Goal: Communication & Community: Connect with others

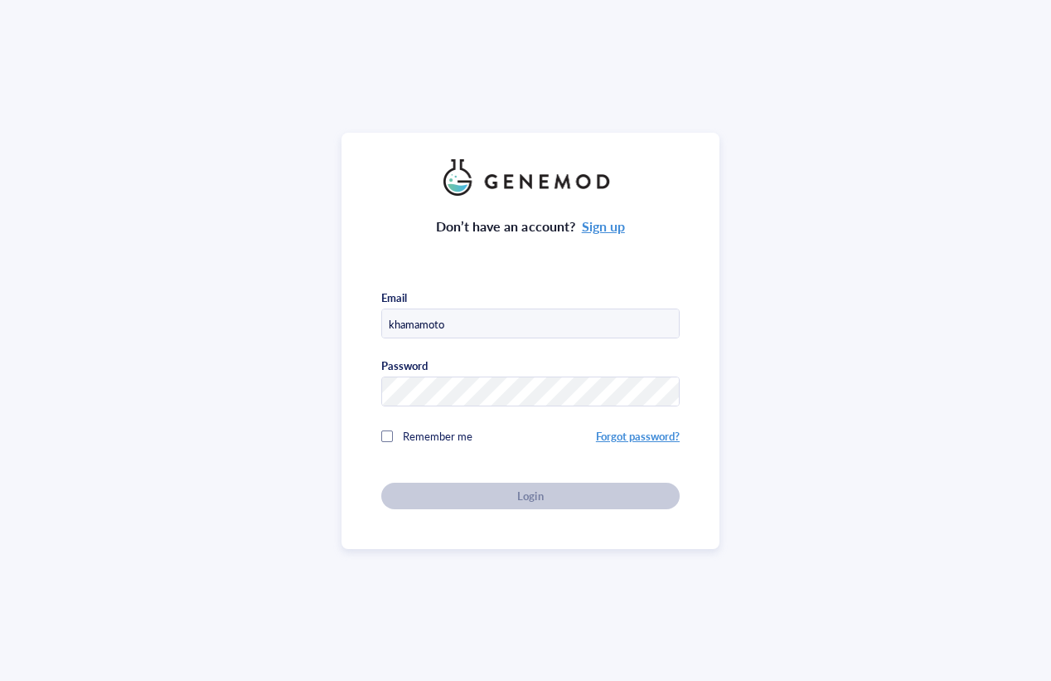
type input "[EMAIL_ADDRESS][DOMAIN_NAME]"
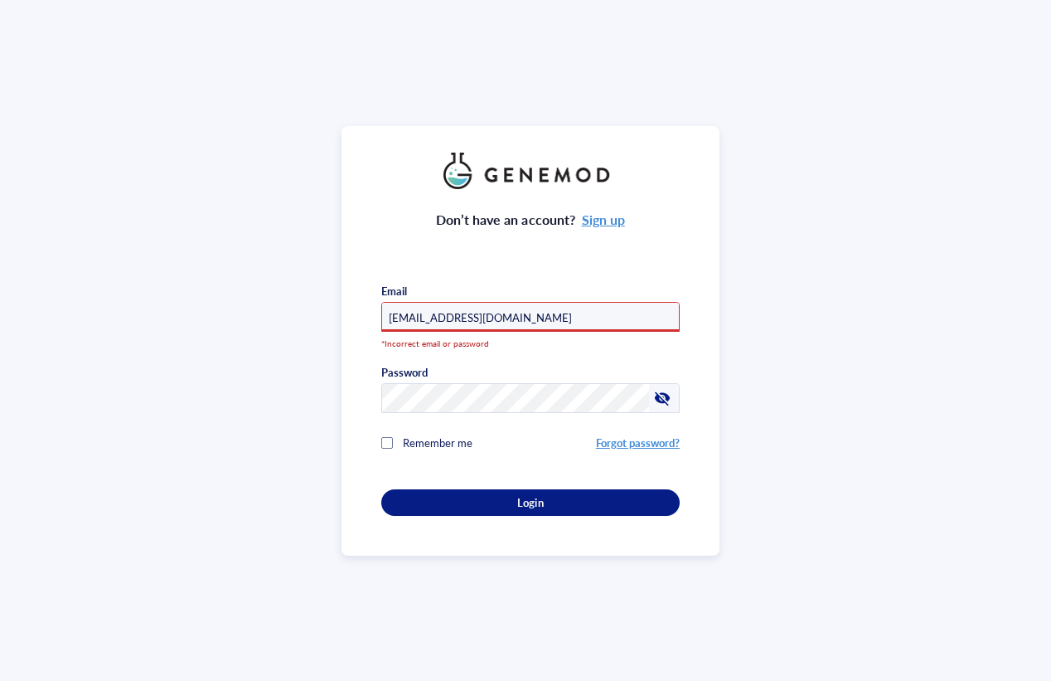
click at [284, 411] on div "Don’t have an account? Sign up Email [EMAIL_ADDRESS][DOMAIN_NAME] *Incorrect em…" at bounding box center [530, 340] width 1061 height 681
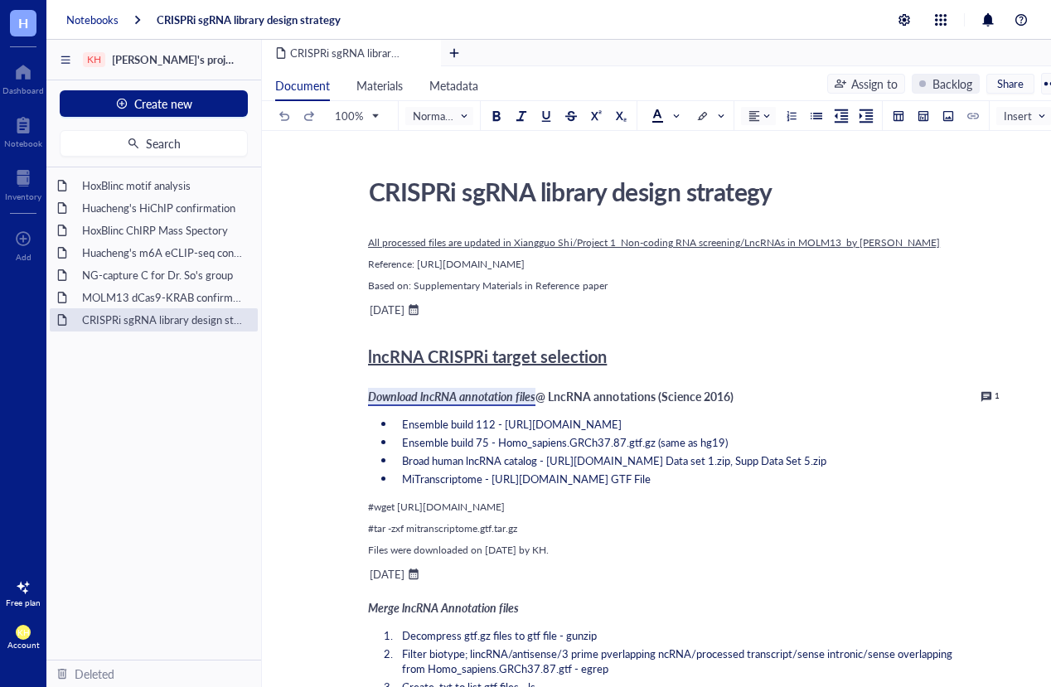
drag, startPoint x: 113, startPoint y: 20, endPoint x: 67, endPoint y: 20, distance: 45.6
click at [113, 20] on div "Notebooks" at bounding box center [92, 19] width 52 height 15
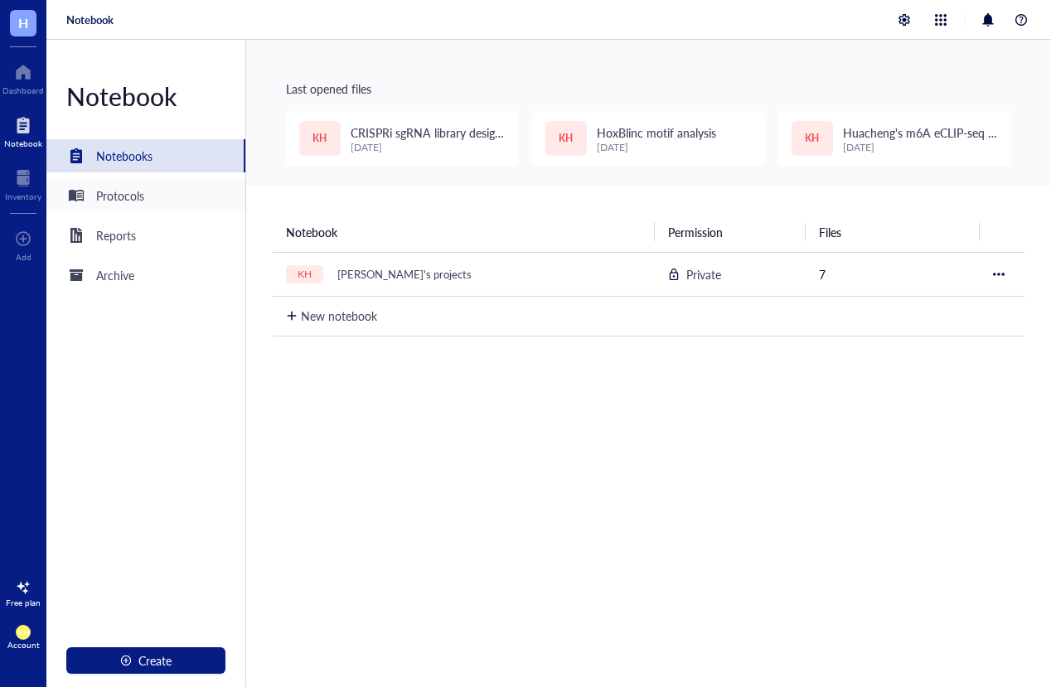
click at [115, 203] on div "Protocols" at bounding box center [120, 196] width 48 height 18
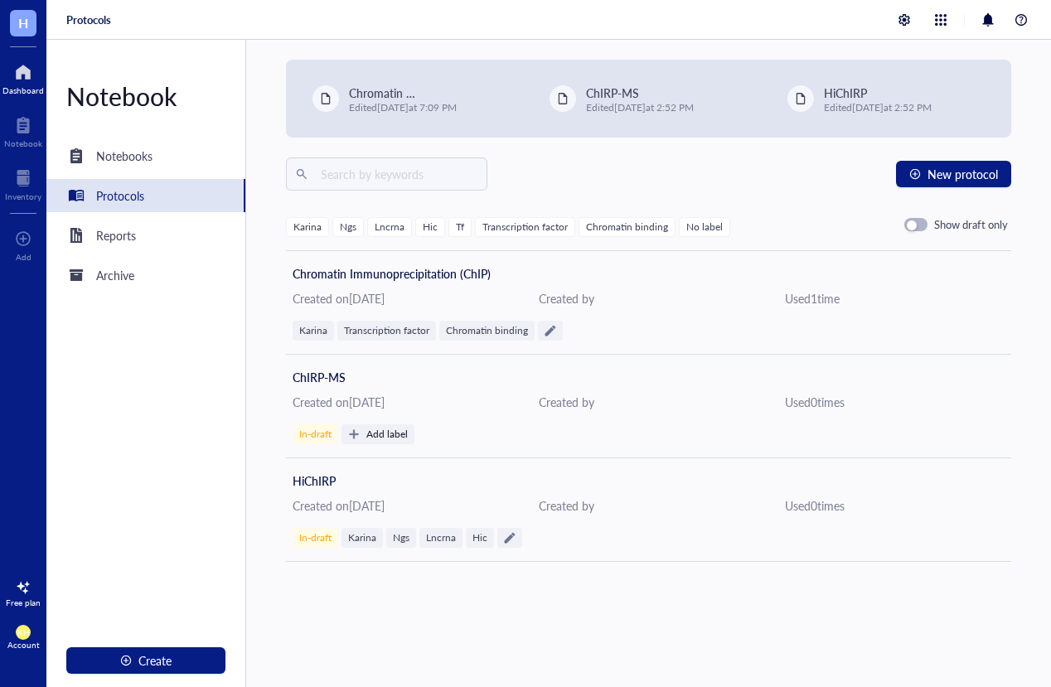
click at [18, 79] on div at bounding box center [22, 72] width 41 height 27
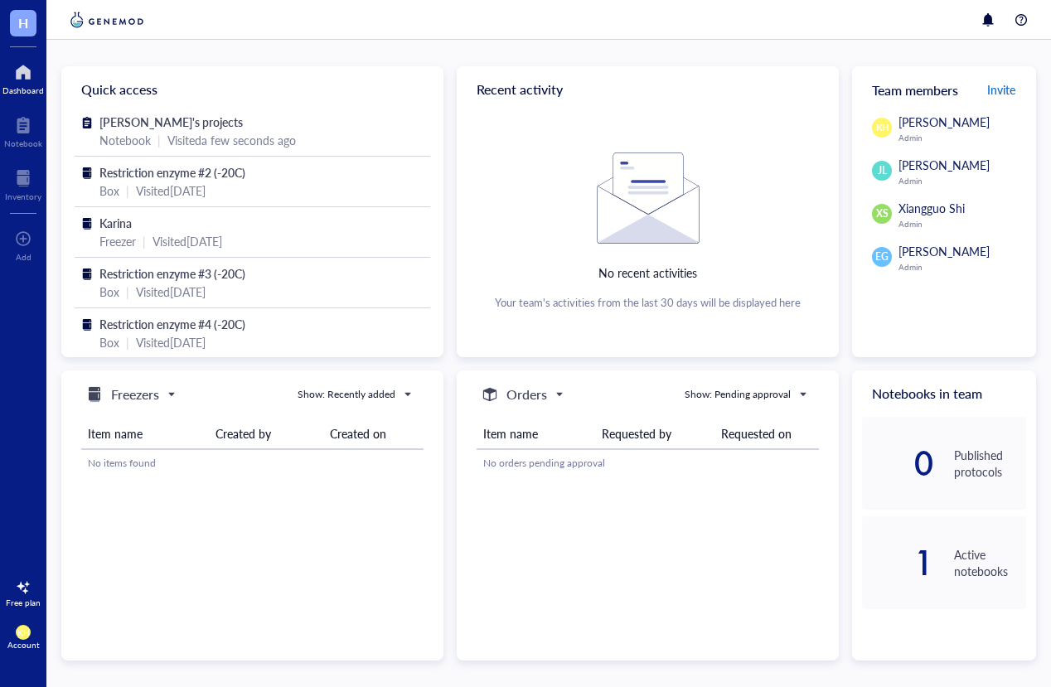
click at [1009, 94] on span "Invite" at bounding box center [1002, 89] width 28 height 17
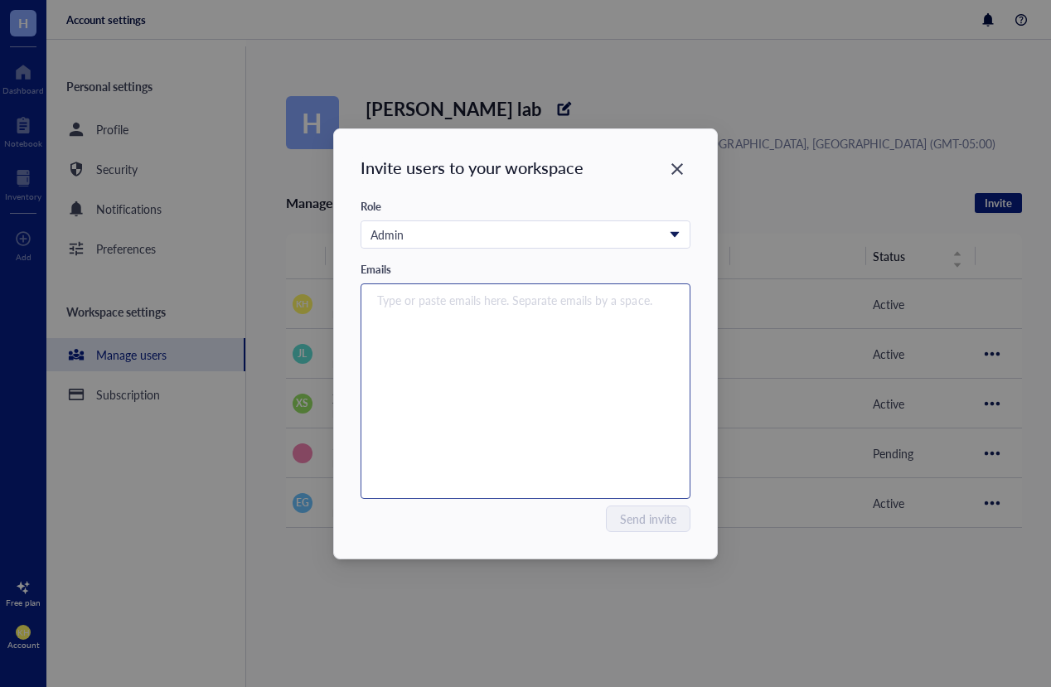
click at [577, 299] on input "search" at bounding box center [521, 300] width 289 height 20
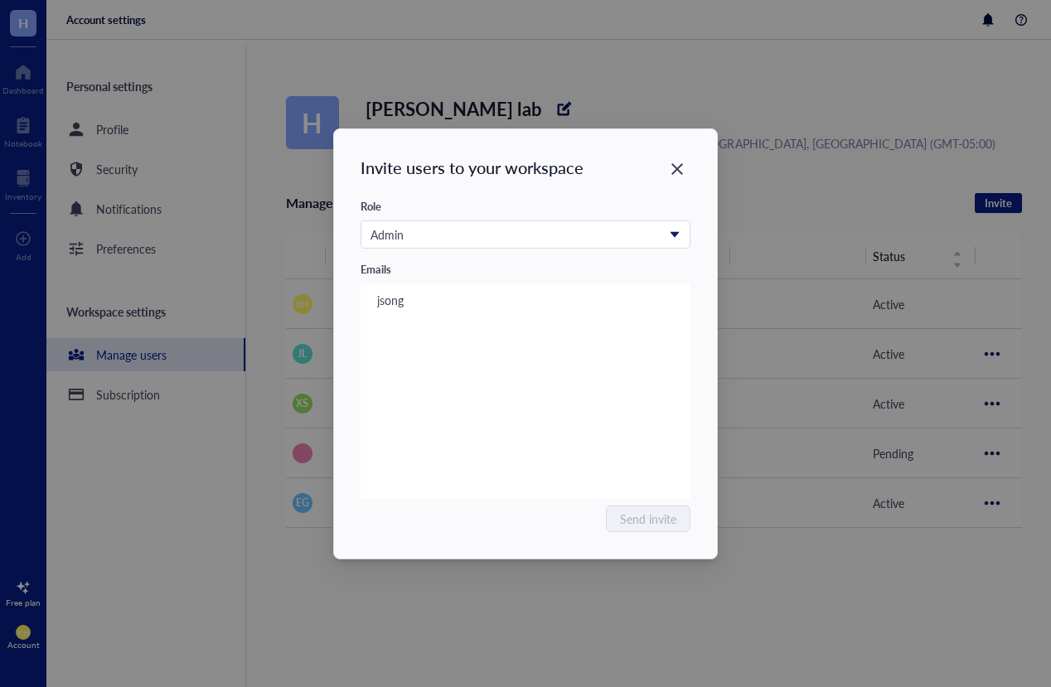
type input "jsong"
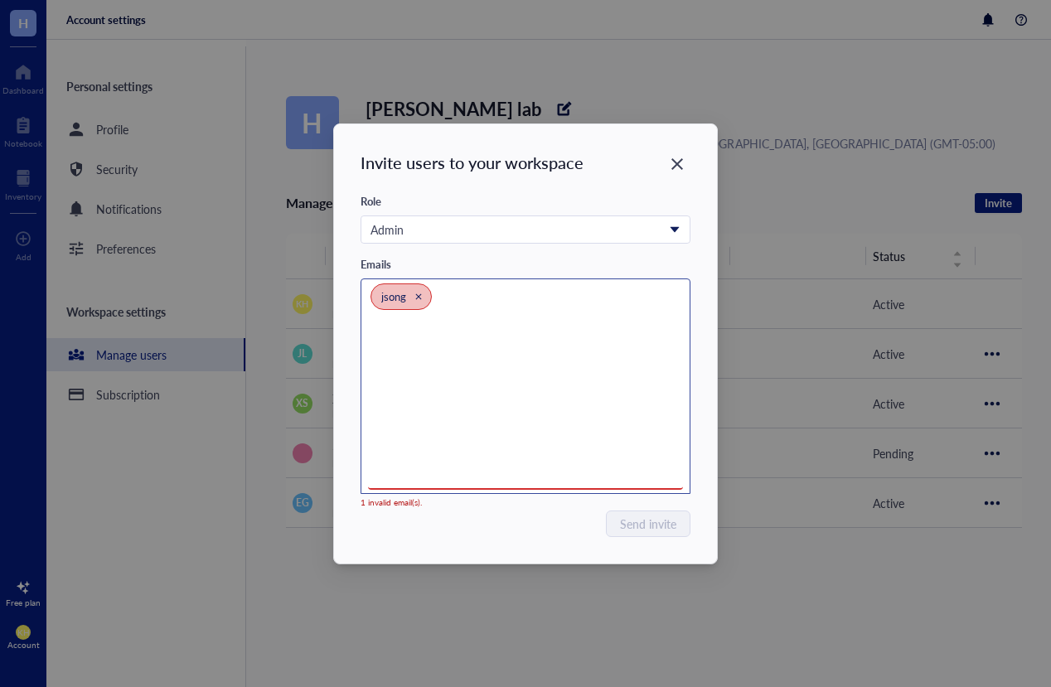
paste input "[EMAIL_ADDRESS][DOMAIN_NAME]"
type input "[EMAIL_ADDRESS][DOMAIN_NAME]"
click at [419, 294] on icon "Close" at bounding box center [418, 296] width 7 height 7
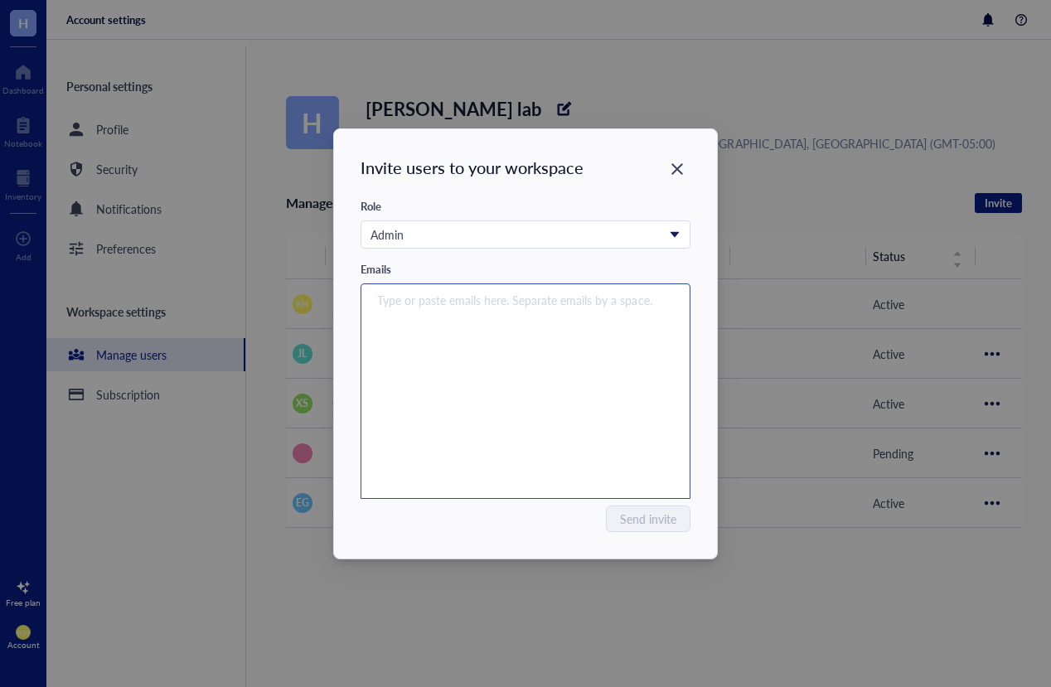
click at [478, 299] on input "search" at bounding box center [521, 300] width 289 height 20
paste input "[EMAIL_ADDRESS][DOMAIN_NAME]"
type input "[EMAIL_ADDRESS][DOMAIN_NAME]"
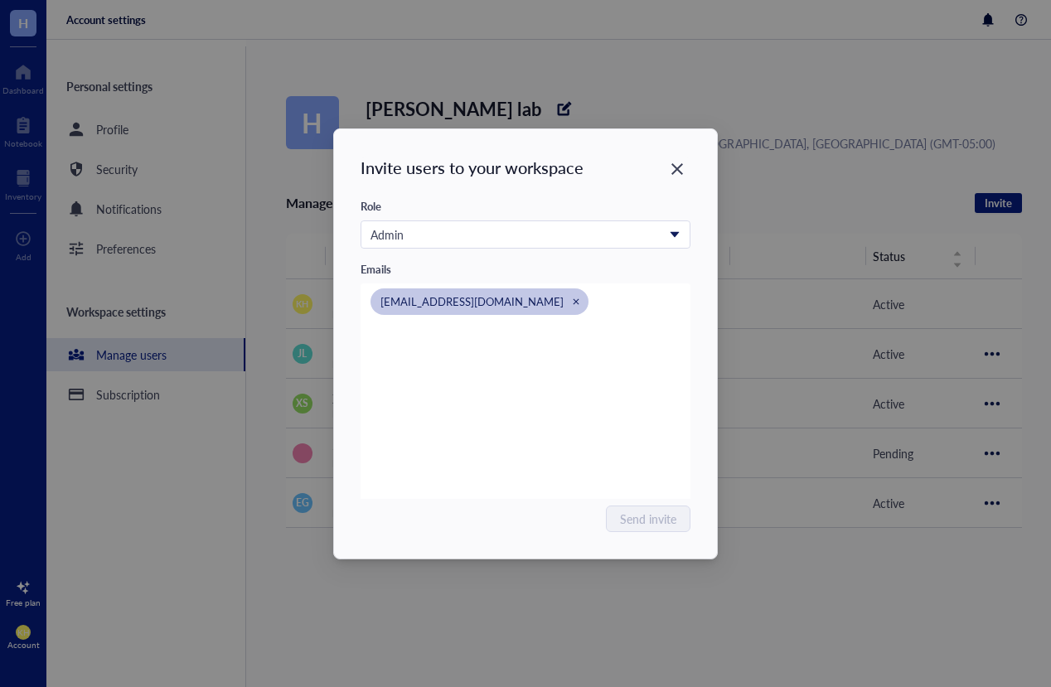
click at [533, 541] on div "Invite users to your workspace Role Admin Emails [EMAIL_ADDRESS][DOMAIN_NAME] […" at bounding box center [525, 344] width 383 height 430
click at [636, 521] on span "Send invite" at bounding box center [649, 519] width 56 height 18
click at [687, 172] on div "Close" at bounding box center [677, 169] width 27 height 27
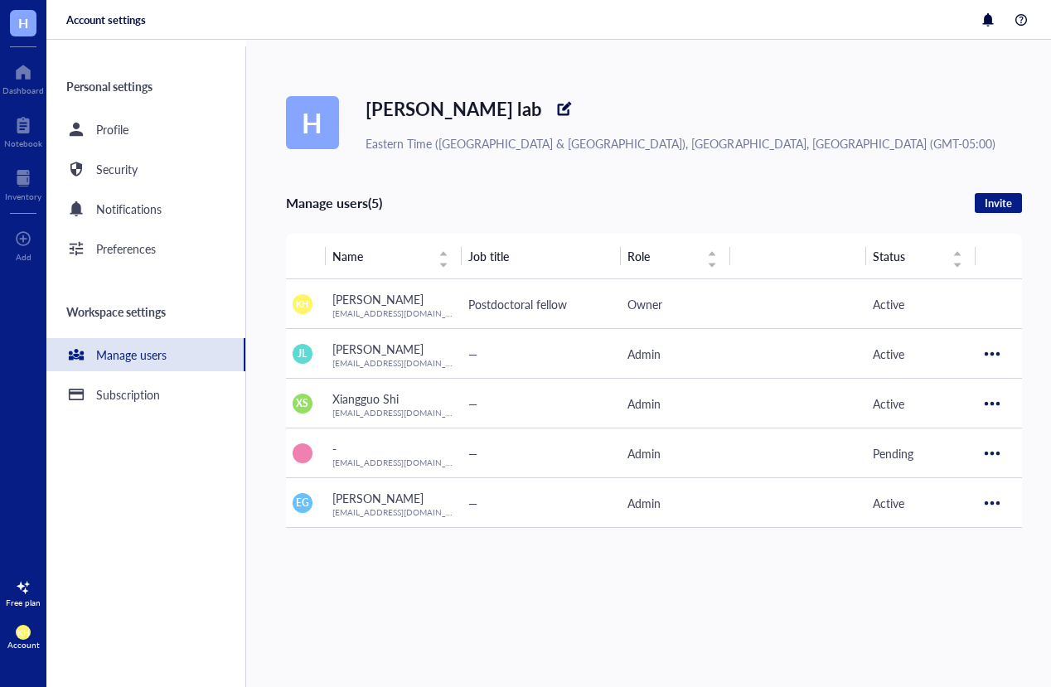
click at [22, 24] on span "H" at bounding box center [23, 22] width 10 height 21
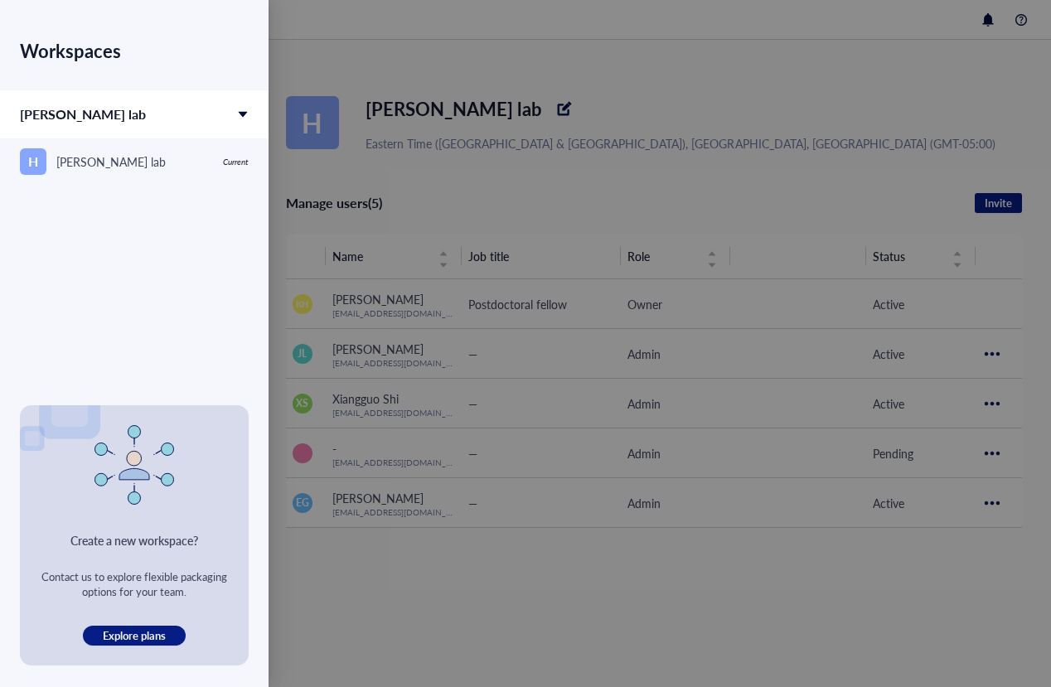
click at [442, 52] on div at bounding box center [525, 343] width 1051 height 687
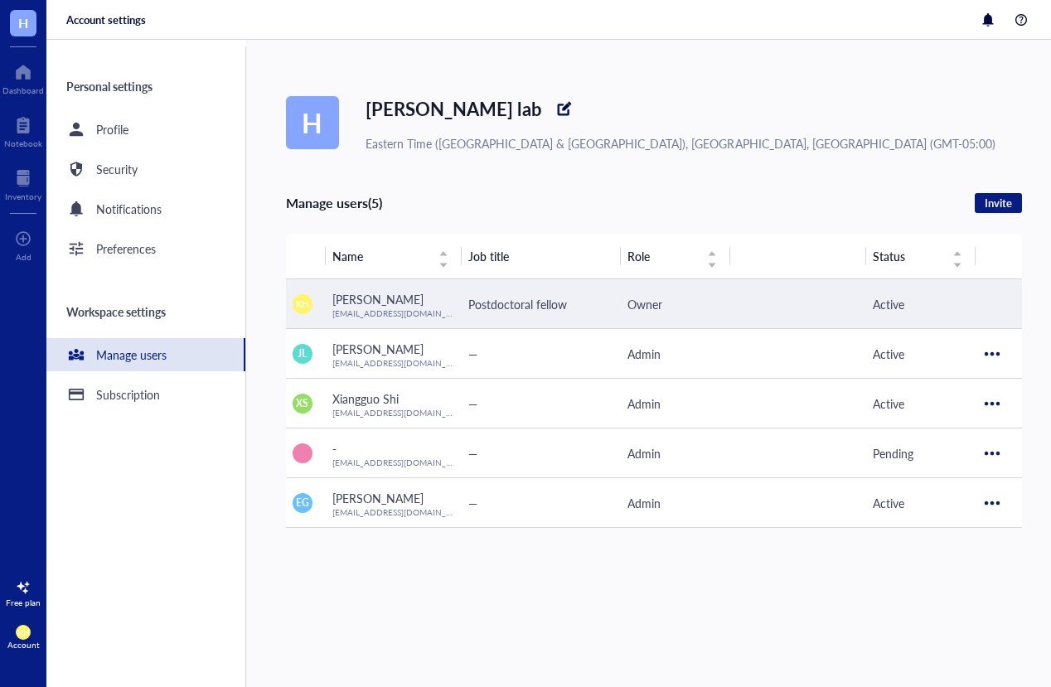
click at [508, 301] on span "Postdoctoral fellow" at bounding box center [517, 304] width 99 height 17
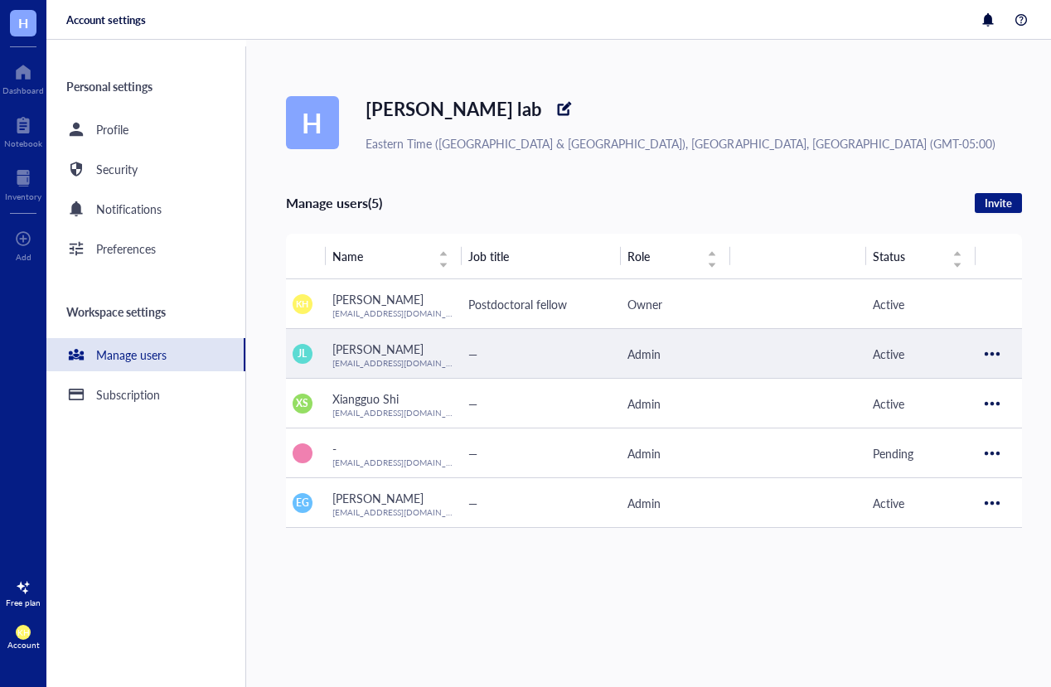
click at [985, 357] on div at bounding box center [992, 354] width 27 height 27
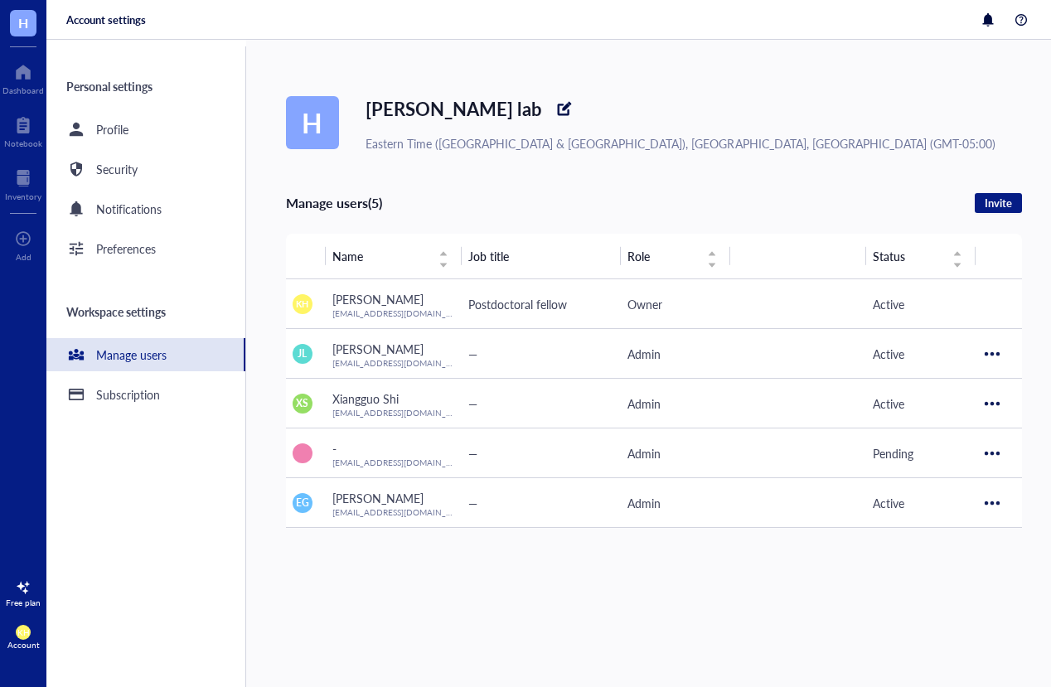
click at [973, 551] on div "[PERSON_NAME] lab Eastern Time ([GEOGRAPHIC_DATA] & [GEOGRAPHIC_DATA]), [GEOGRA…" at bounding box center [668, 364] width 765 height 648
